Goal: Information Seeking & Learning: Learn about a topic

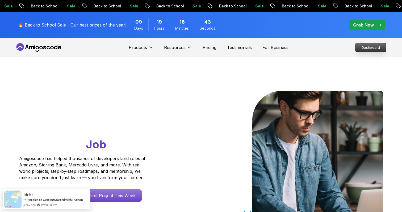
click at [364, 44] on p "Dashboard" at bounding box center [370, 47] width 31 height 9
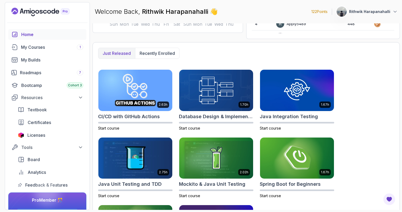
scroll to position [120, 0]
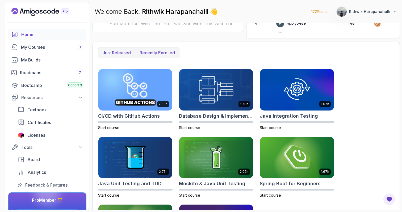
click at [156, 55] on p "Recently enrolled" at bounding box center [156, 53] width 35 height 6
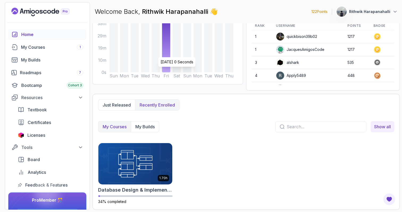
scroll to position [67, 0]
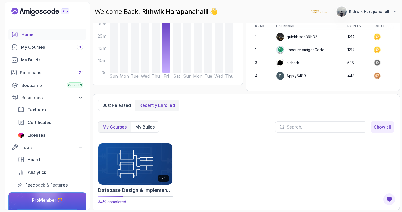
click at [140, 158] on img at bounding box center [135, 164] width 78 height 43
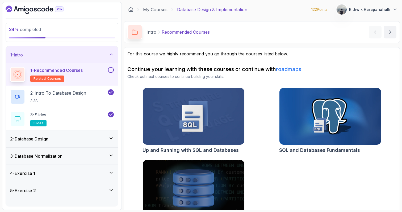
click at [113, 58] on div "1 - Intro" at bounding box center [62, 54] width 112 height 17
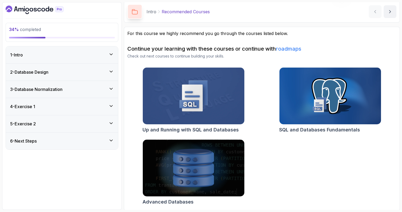
scroll to position [21, 0]
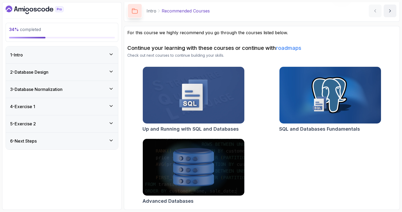
click at [108, 87] on div "3 - Database Normalization" at bounding box center [62, 89] width 104 height 6
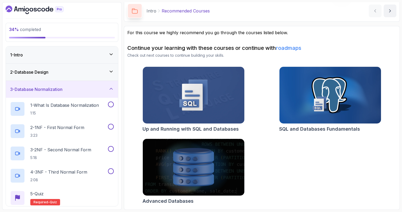
click at [108, 87] on div "3 - Database Normalization" at bounding box center [62, 89] width 104 height 6
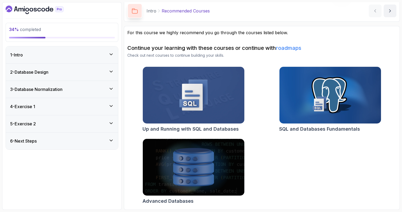
click at [128, 86] on div "Up and Running with SQL and Databases SQL and Databases Fundamentals Advanced D…" at bounding box center [261, 137] width 269 height 140
